Goal: Information Seeking & Learning: Learn about a topic

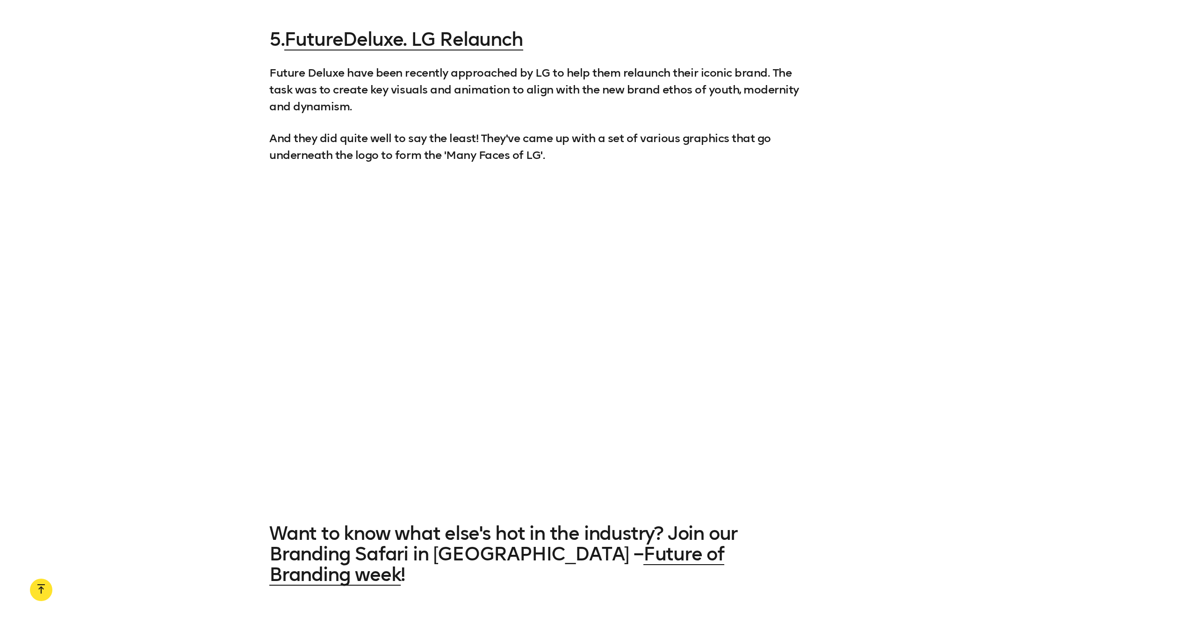
scroll to position [3053, 0]
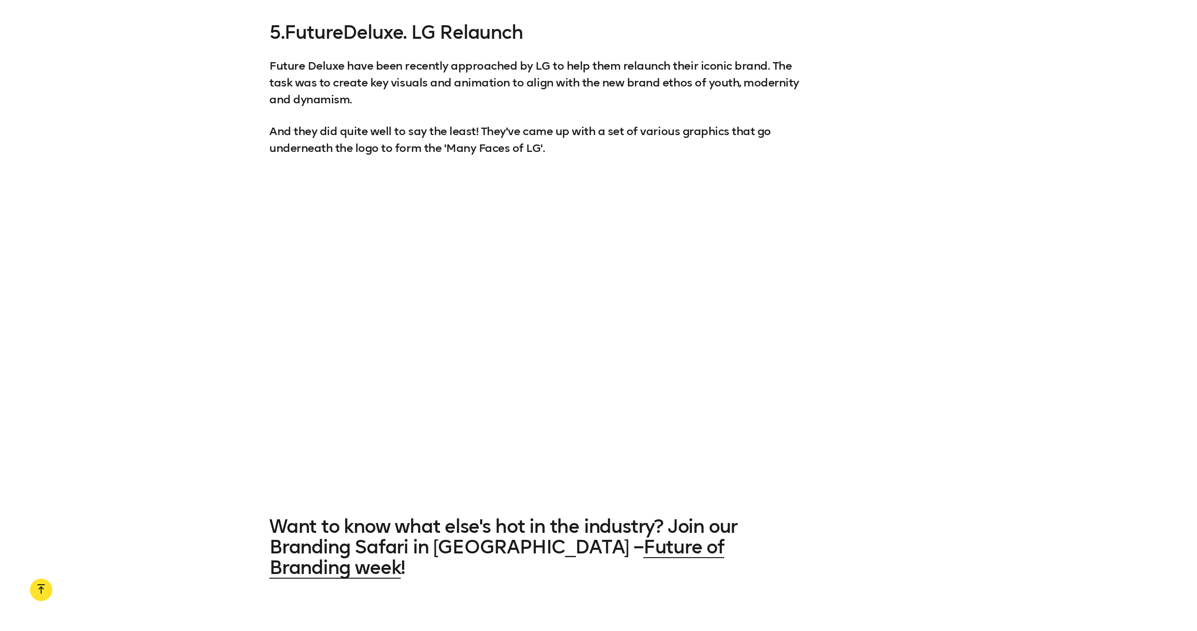
click at [454, 39] on link "FutureDeluxe. LG Relaunch" at bounding box center [403, 32] width 239 height 22
drag, startPoint x: 551, startPoint y: 32, endPoint x: 290, endPoint y: 33, distance: 260.4
click at [290, 33] on h3 "5. FutureDeluxe. LG Relaunch" at bounding box center [538, 31] width 539 height 21
copy h3 "FutureDeluxe. LG Relaunch"
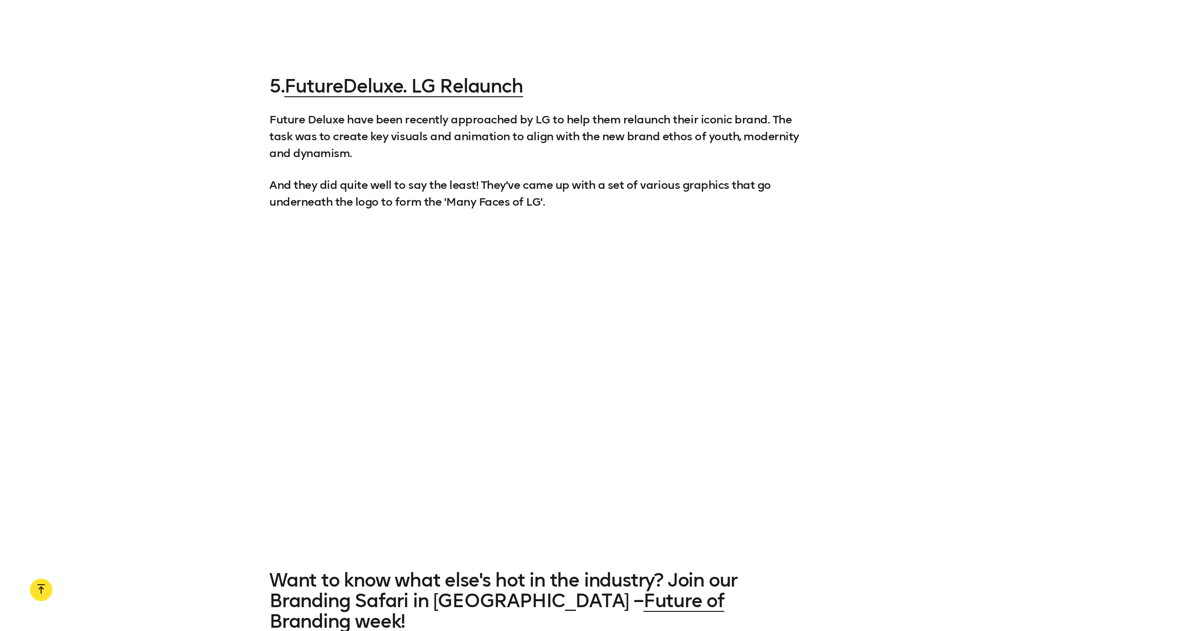
scroll to position [3001, 0]
click at [246, 127] on div "5. FutureDeluxe. LG Relaunch Future Deluxe have been recently approached by LG …" at bounding box center [598, 144] width 1197 height 135
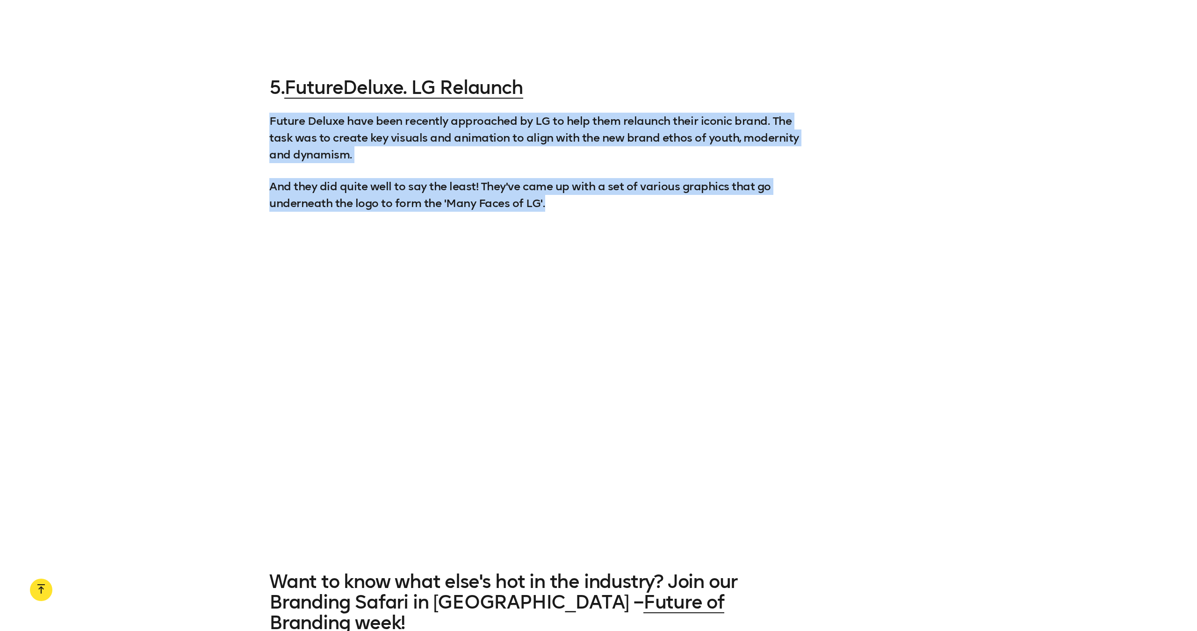
drag, startPoint x: 271, startPoint y: 115, endPoint x: 546, endPoint y: 205, distance: 289.6
click at [547, 205] on div "5. FutureDeluxe. LG Relaunch Future Deluxe have been recently approached by LG …" at bounding box center [538, 144] width 539 height 135
copy div "Future Deluxe have been recently approached by LG to help them relaunch their i…"
click at [566, 99] on div "5. FutureDeluxe. LG Relaunch Future Deluxe have been recently approached by LG …" at bounding box center [538, 144] width 539 height 135
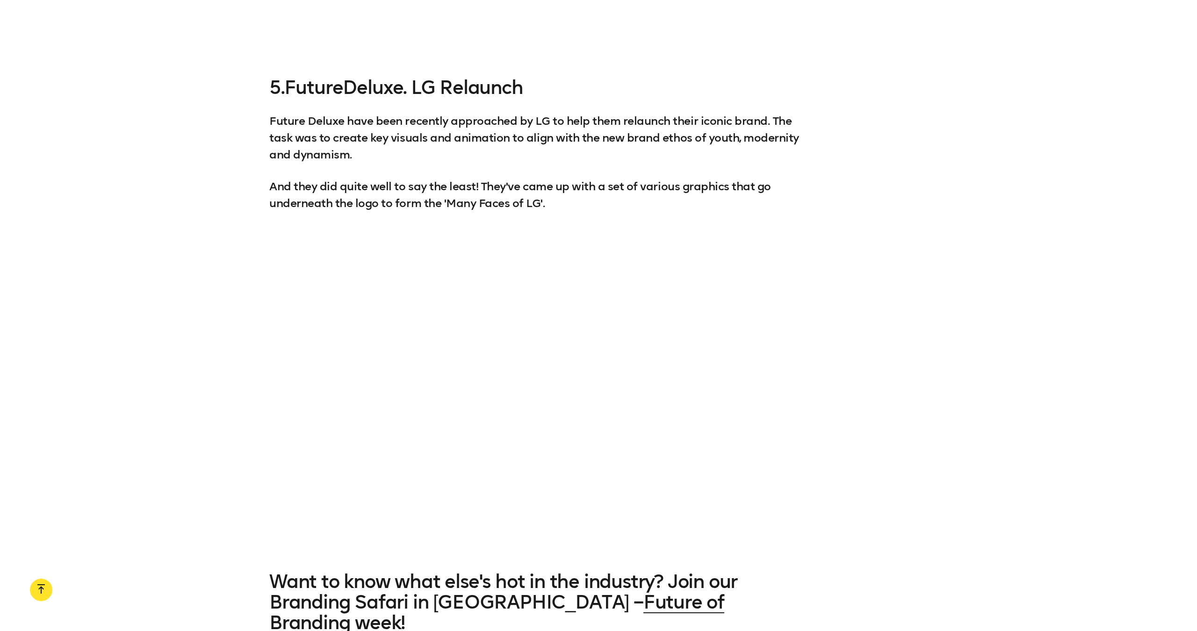
drag, startPoint x: 563, startPoint y: 82, endPoint x: 292, endPoint y: 88, distance: 271.2
click at [292, 88] on h3 "5. FutureDeluxe. LG Relaunch" at bounding box center [538, 87] width 539 height 21
copy h3 "FutureDeluxe. LG Relaunch"
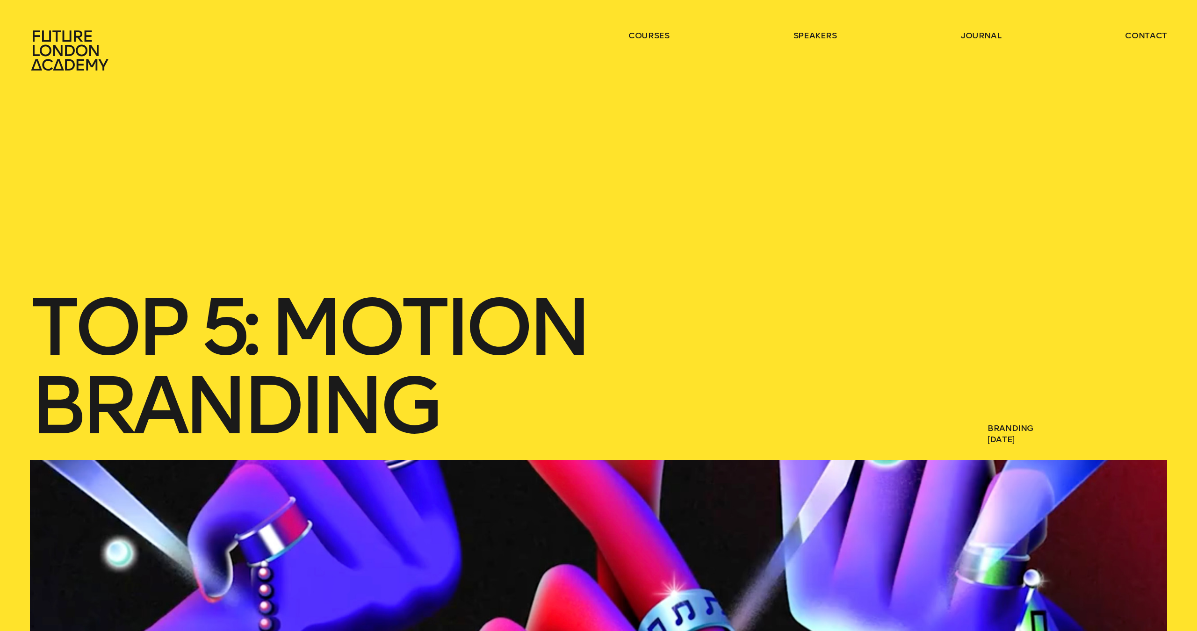
scroll to position [0, 0]
